Goal: Register for event/course

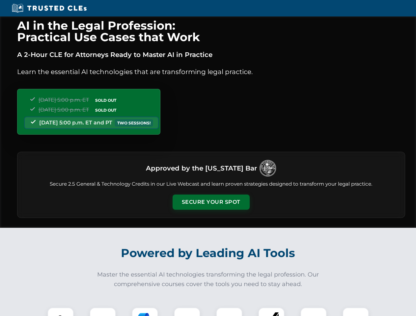
click at [211, 202] on button "Secure Your Spot" at bounding box center [211, 202] width 77 height 15
click at [61, 312] on img at bounding box center [60, 320] width 19 height 19
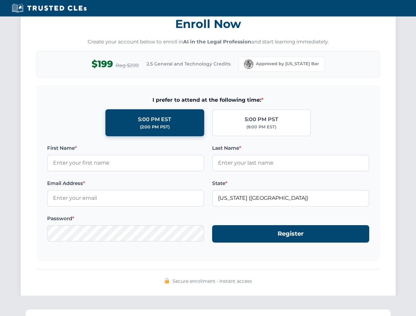
scroll to position [647, 0]
